Goal: Task Accomplishment & Management: Manage account settings

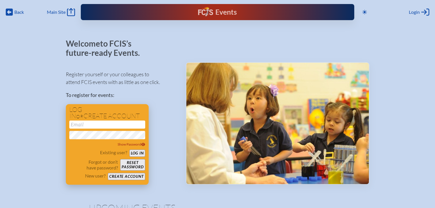
type input "[EMAIL_ADDRESS][DOMAIN_NAME]"
click at [140, 154] on button "Log in" at bounding box center [137, 152] width 16 height 7
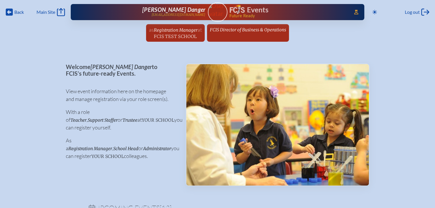
click at [228, 31] on span "FCIS Director of Business & Operations" at bounding box center [248, 29] width 76 height 5
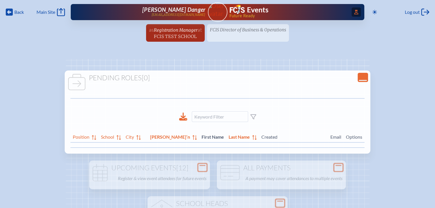
click at [352, 7] on span "Access Users..." at bounding box center [356, 11] width 9 height 9
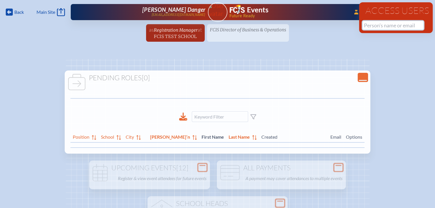
click at [390, 26] on input "text" at bounding box center [392, 25] width 61 height 9
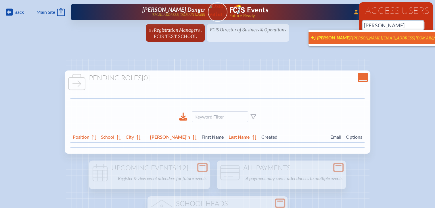
scroll to position [0, 4]
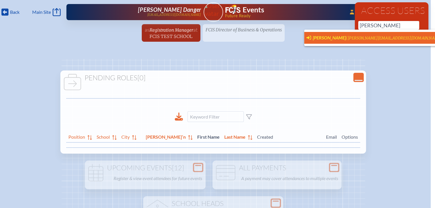
click at [357, 35] on span "Sandy Nelson (snelson@canterburyfortmyers.org)" at bounding box center [374, 38] width 137 height 6
type input "snelson@canterburyfortmyers.org"
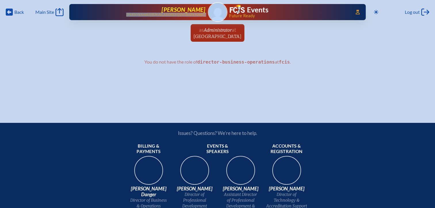
drag, startPoint x: 206, startPoint y: 16, endPoint x: 154, endPoint y: 16, distance: 52.3
click at [154, 16] on div "Access Users... Sandy Nelson snelson@canterburyfortmyers.org Events Future Ready" at bounding box center [217, 12] width 296 height 16
copy p "[PERSON_NAME][EMAIL_ADDRESS][DOMAIN_NAME]"
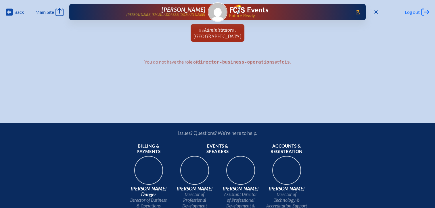
click at [410, 13] on span "Log out" at bounding box center [412, 12] width 15 height 6
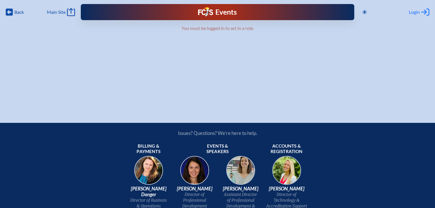
type input "[EMAIL_ADDRESS][DOMAIN_NAME]"
click at [413, 12] on span "Login" at bounding box center [414, 12] width 11 height 6
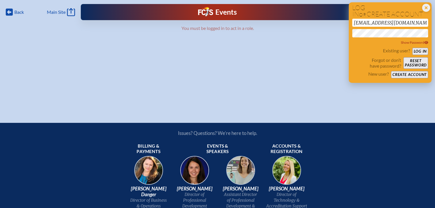
click at [418, 50] on button "Log in" at bounding box center [420, 51] width 16 height 7
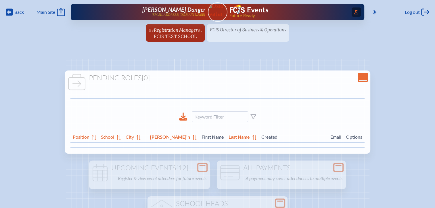
click at [354, 12] on icon at bounding box center [356, 12] width 4 height 5
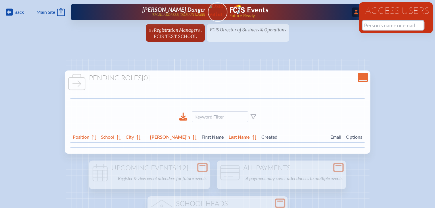
click at [369, 26] on input "text" at bounding box center [392, 25] width 61 height 9
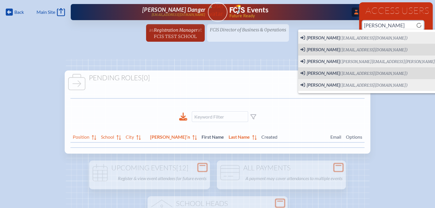
scroll to position [0, 4]
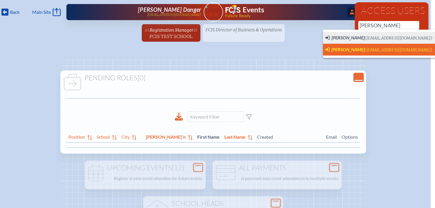
click at [338, 49] on span "[PERSON_NAME]" at bounding box center [347, 49] width 33 height 5
type input "[EMAIL_ADDRESS][DOMAIN_NAME]"
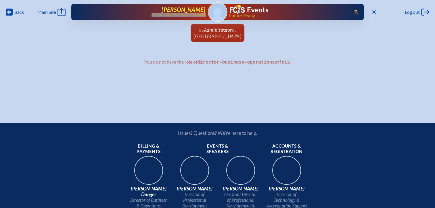
drag, startPoint x: 200, startPoint y: 15, endPoint x: 177, endPoint y: 16, distance: 23.3
click at [177, 16] on div "Access Users... Jennifer Hoffman jhoffman@htes.org Events Future Ready" at bounding box center [217, 12] width 292 height 16
copy p "[EMAIL_ADDRESS][DOMAIN_NAME]"
